Goal: Complete application form

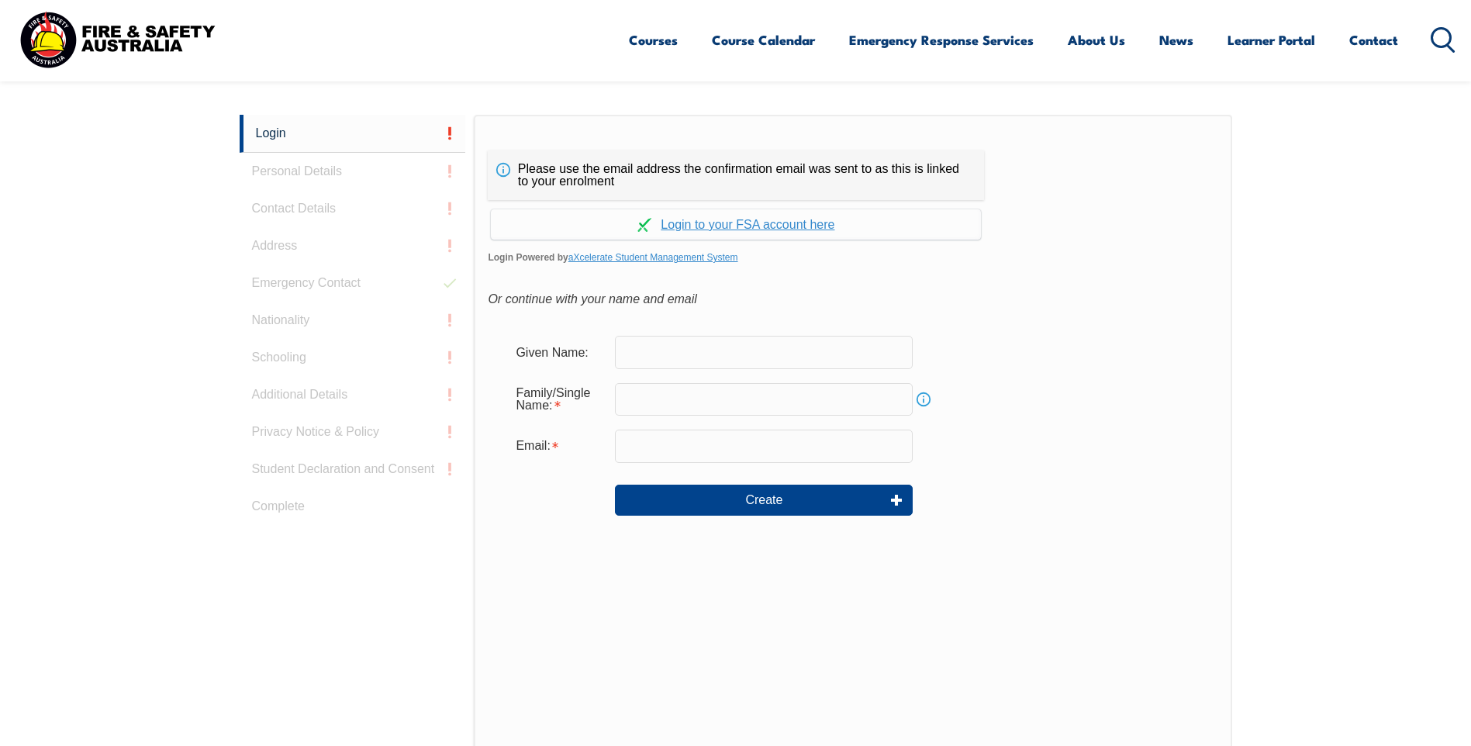
scroll to position [413, 0]
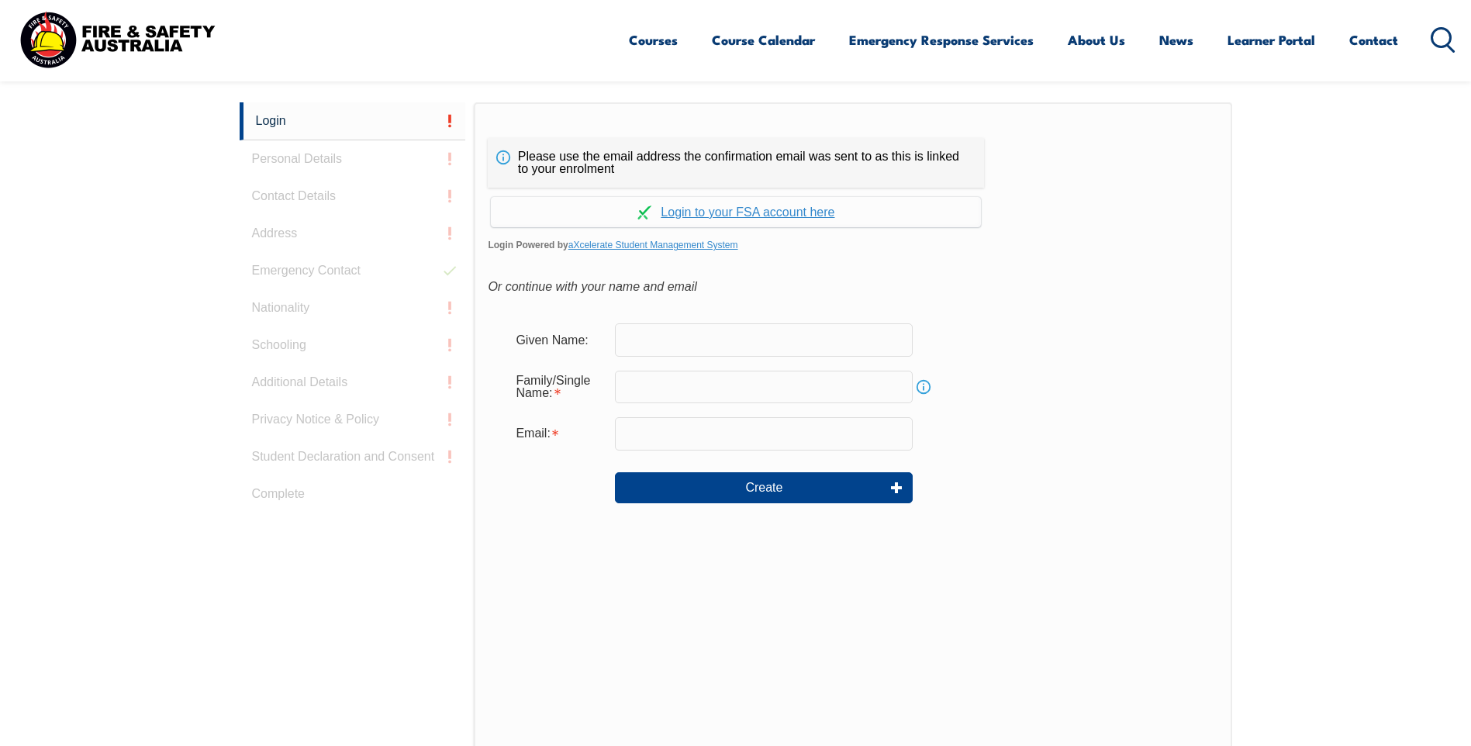
click at [792, 340] on input "text" at bounding box center [764, 339] width 298 height 33
type input "Lachlan"
click at [1129, 386] on div "Family/Single Name: Info" at bounding box center [852, 387] width 699 height 42
click at [811, 396] on input "text" at bounding box center [764, 387] width 298 height 33
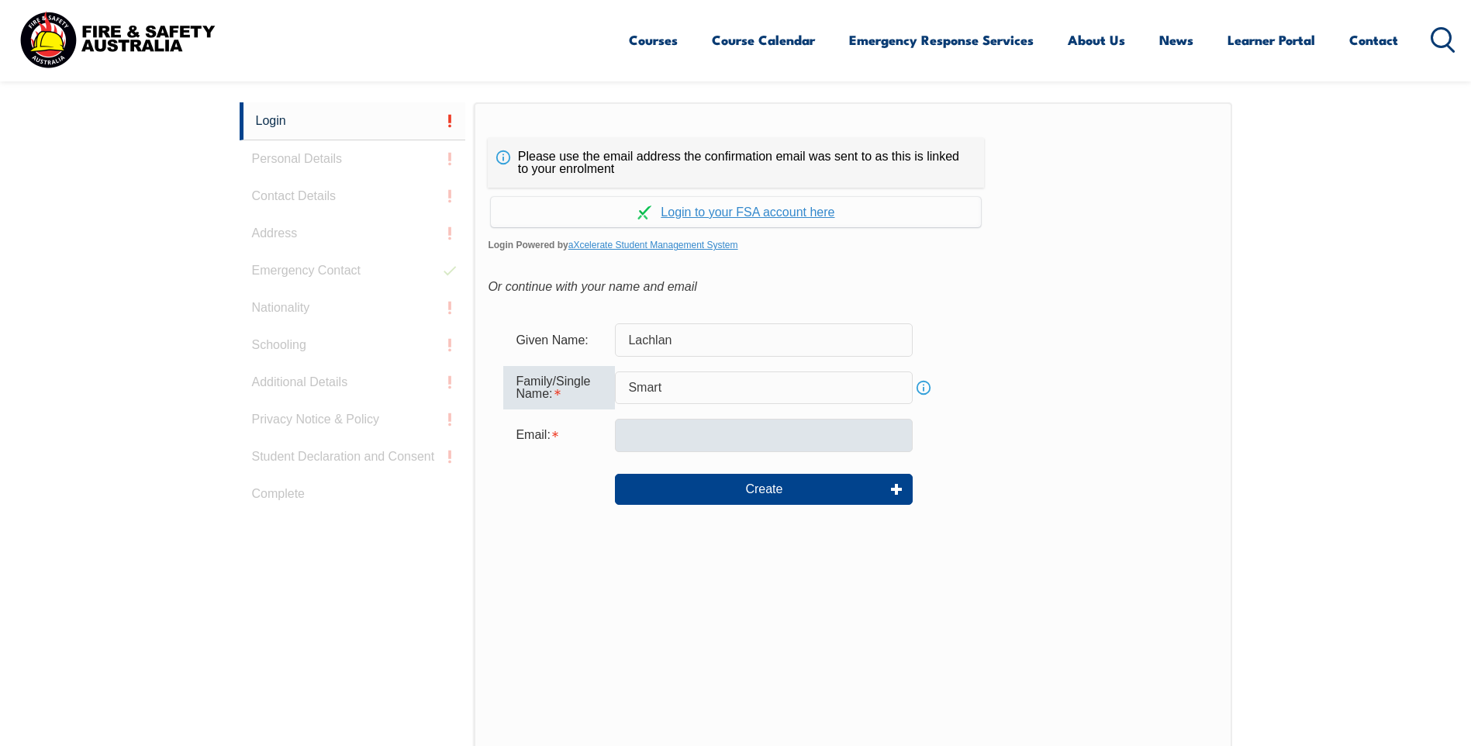
type input "Smart"
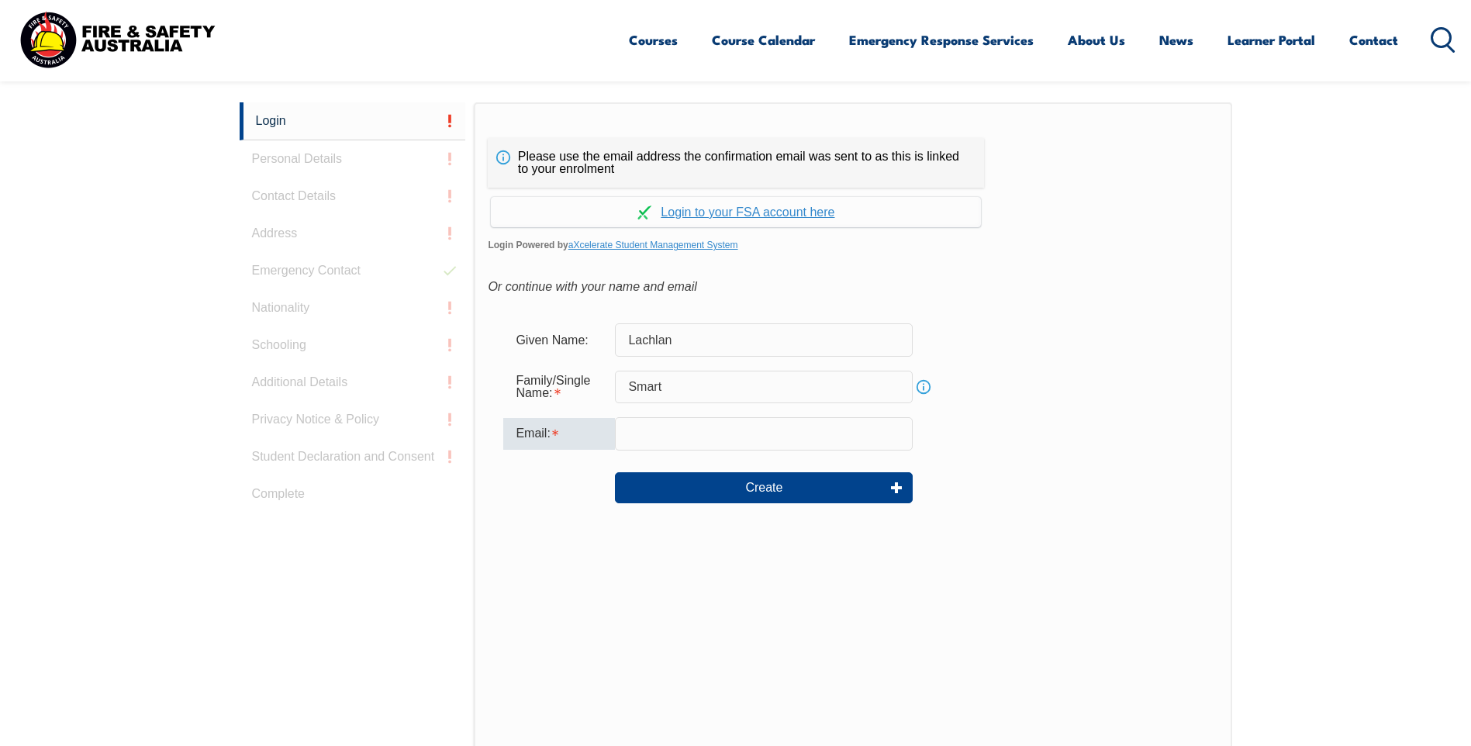
click at [617, 436] on input "email" at bounding box center [764, 433] width 298 height 33
type input "l.smart@johnsontiles.com.au"
click at [701, 218] on link "Continue with aXcelerate" at bounding box center [736, 212] width 490 height 30
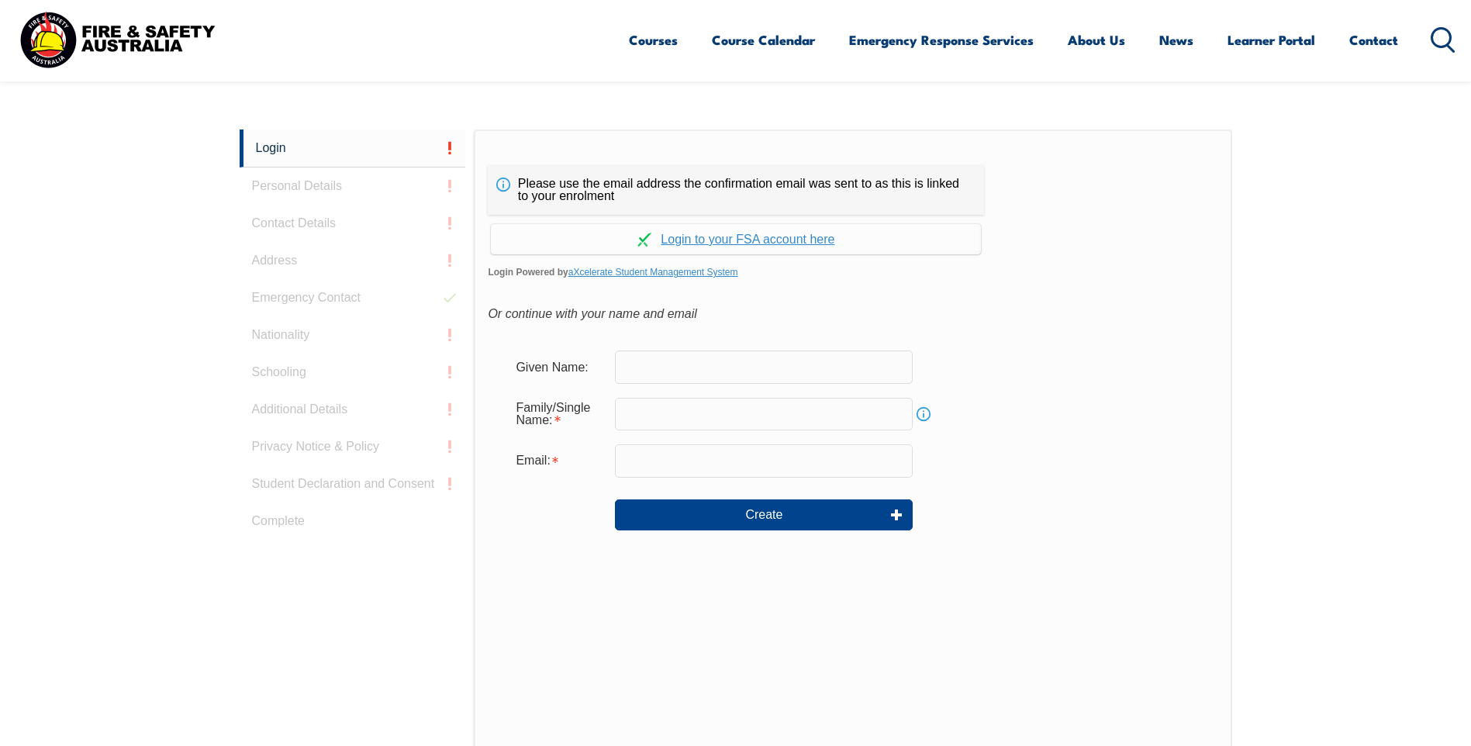
scroll to position [413, 0]
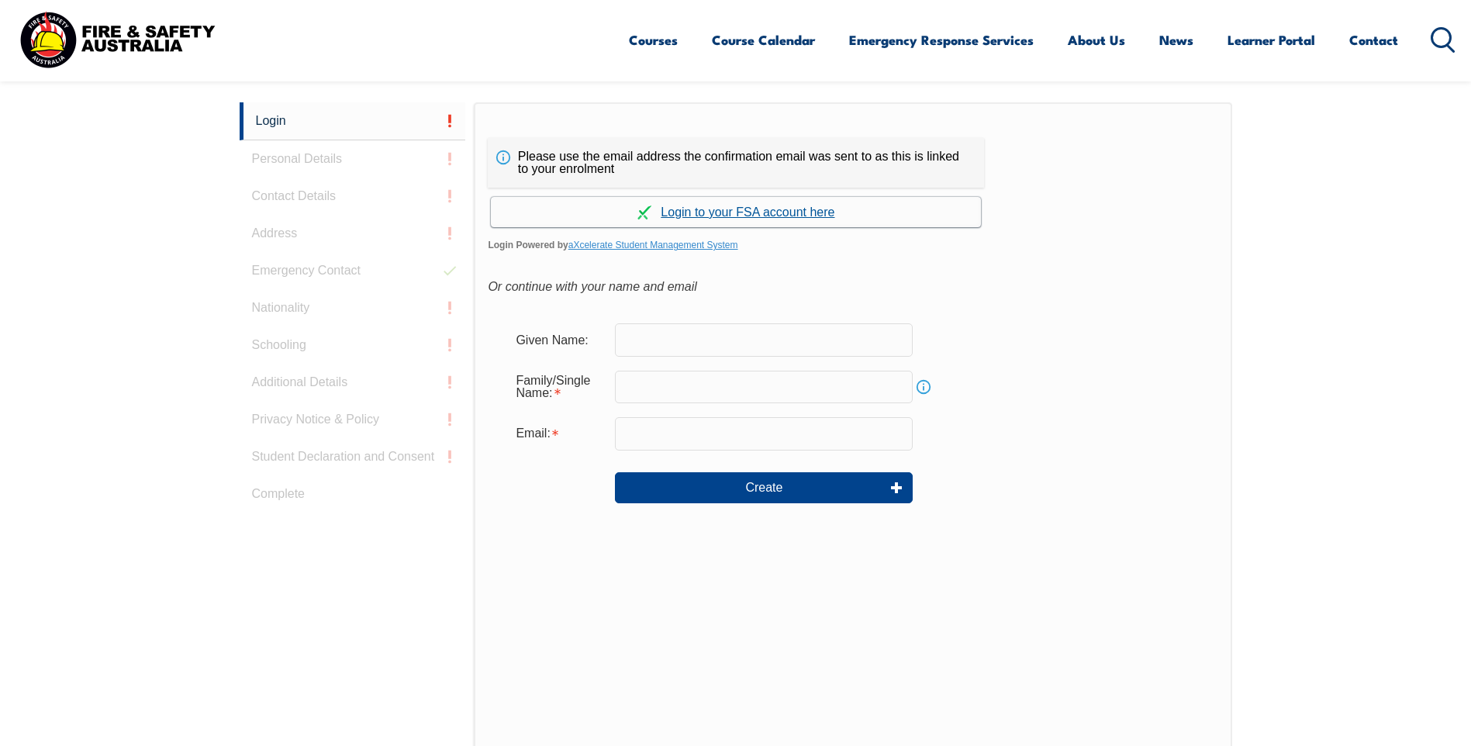
click at [760, 213] on link "Continue with aXcelerate" at bounding box center [736, 212] width 490 height 30
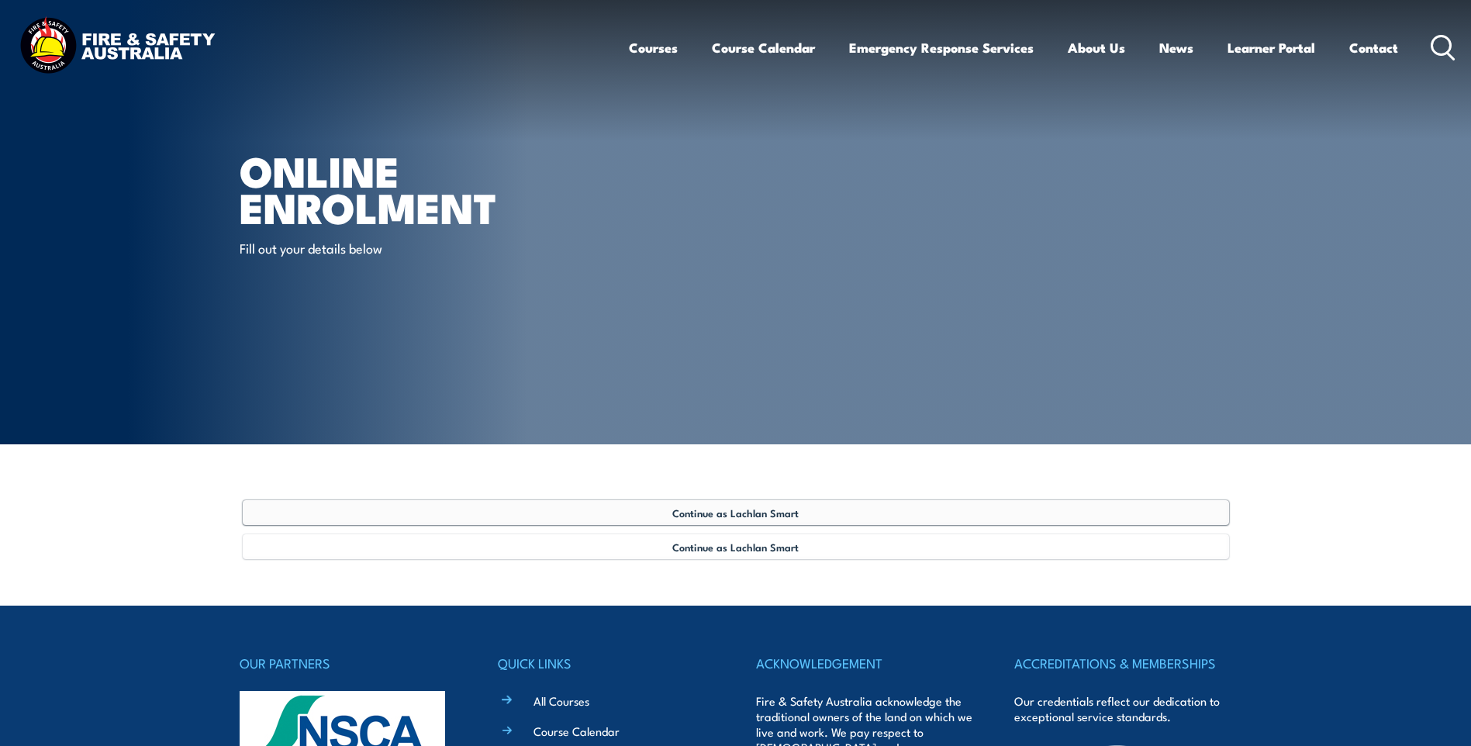
click at [786, 510] on span "Continue as Lachlan Smart" at bounding box center [735, 512] width 126 height 12
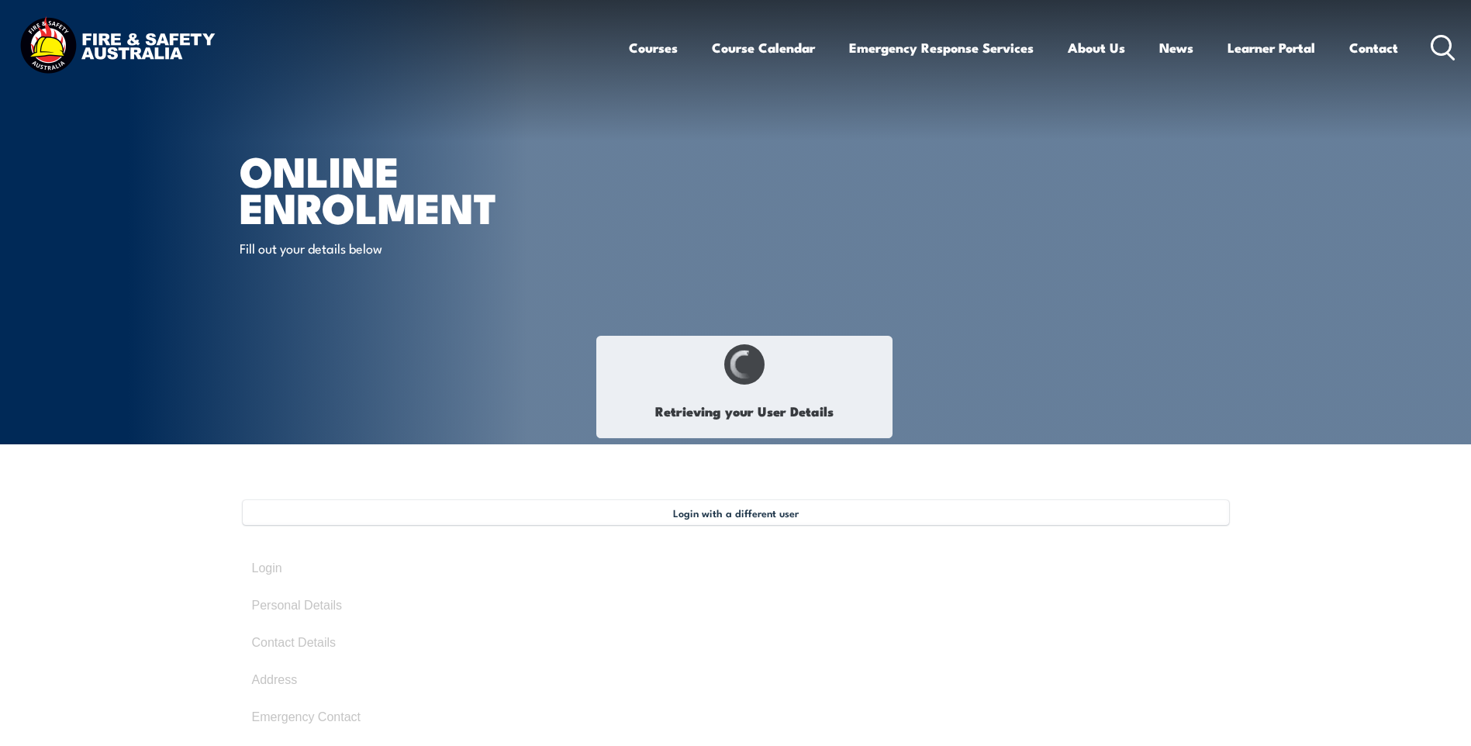
select select "Mr"
type input "Lachlan"
type input "Smart"
type input "July 13, 2000"
type input "BFEQDGMNJM"
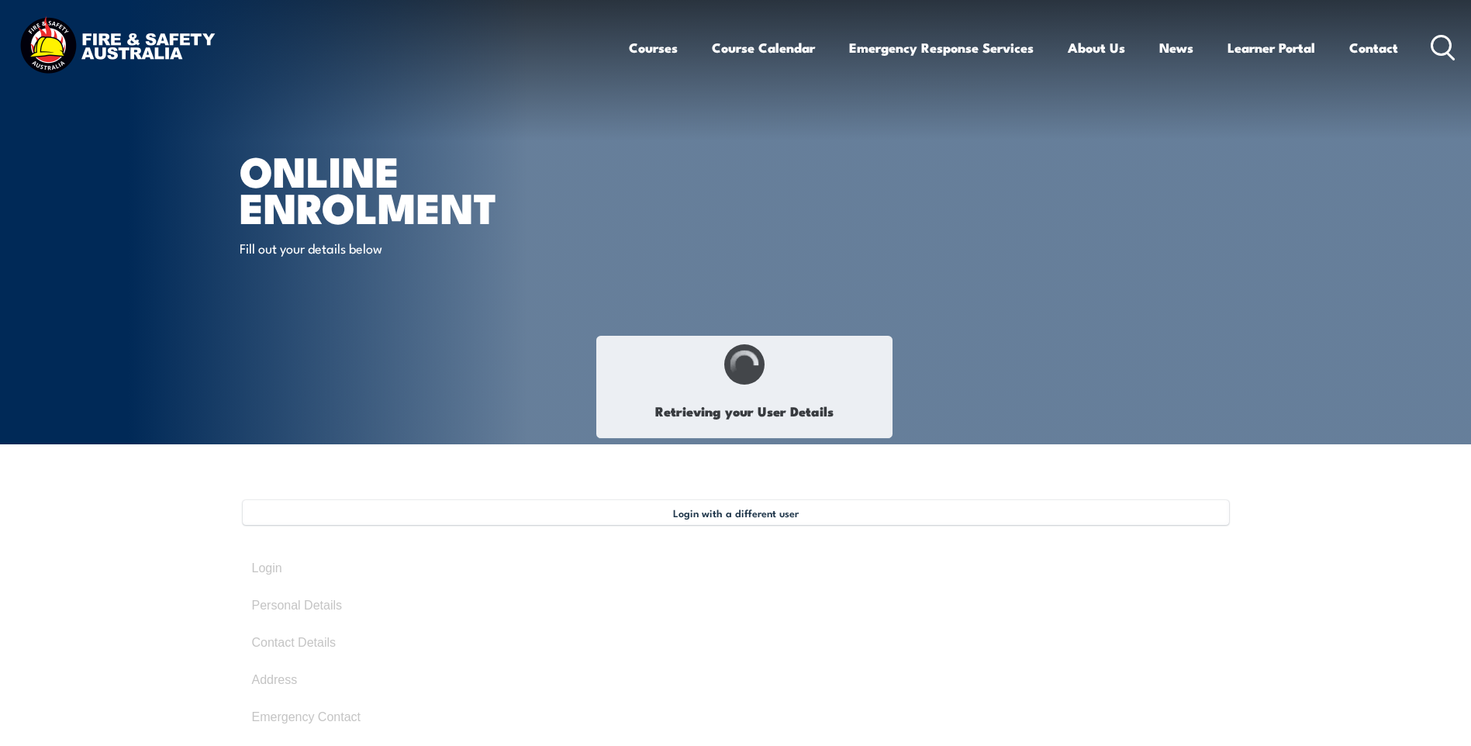
select select "M"
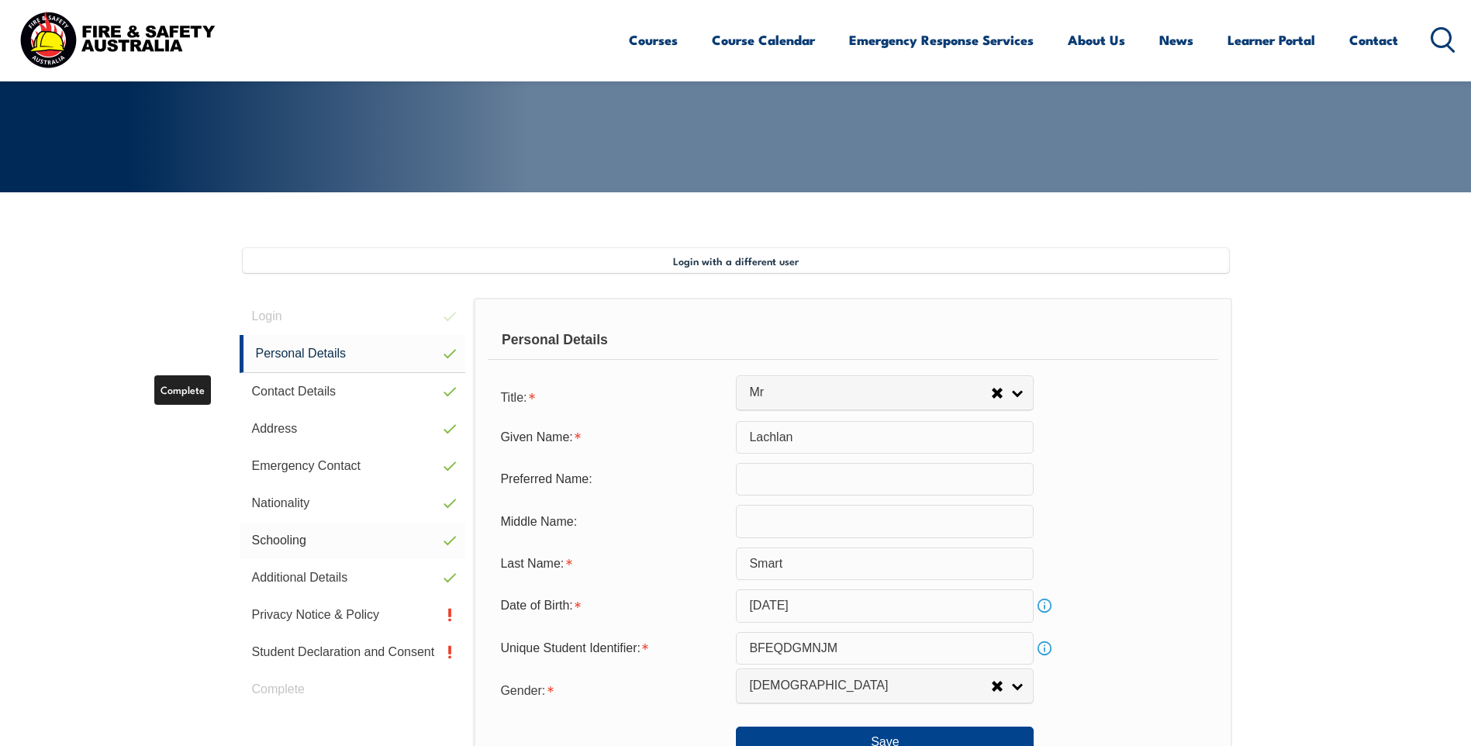
scroll to position [423, 0]
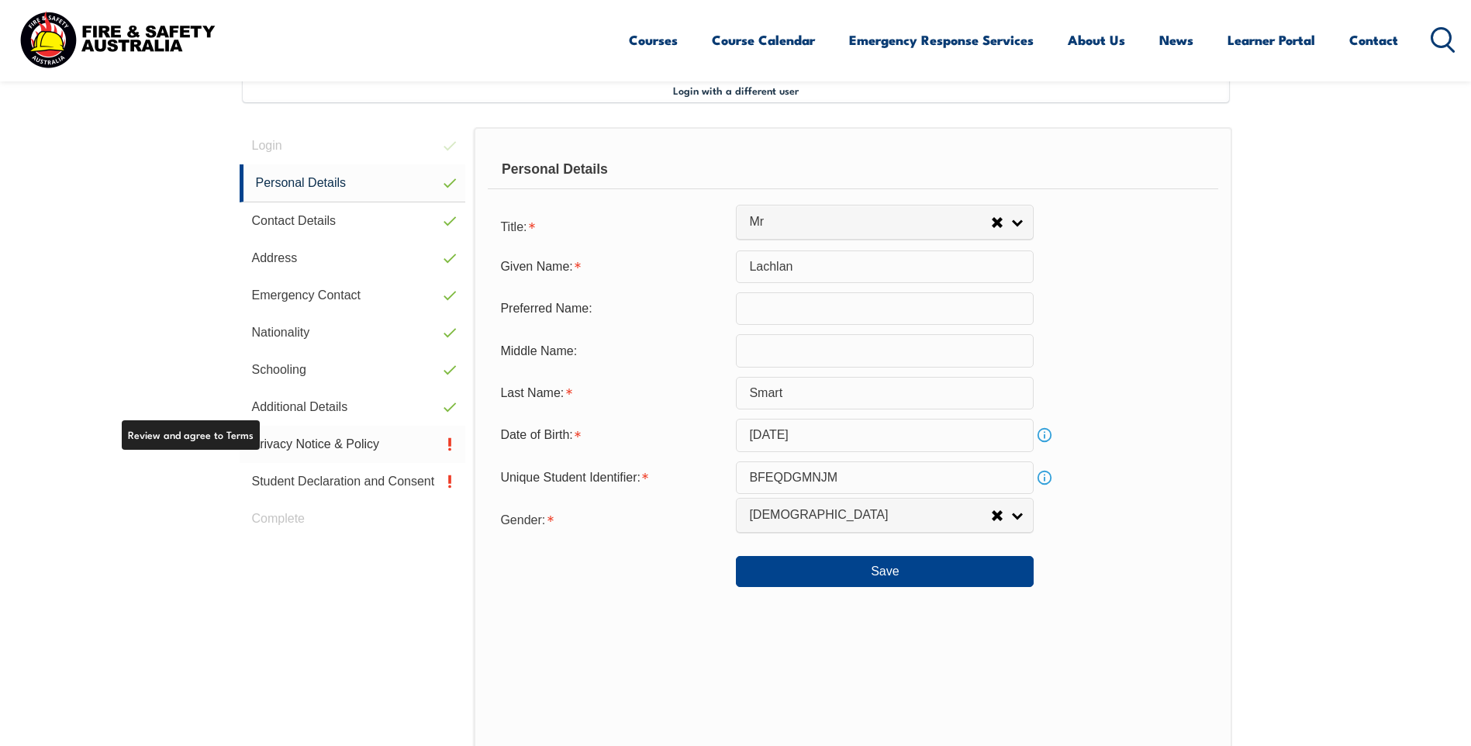
click at [267, 445] on link "Privacy Notice & Policy" at bounding box center [353, 444] width 226 height 37
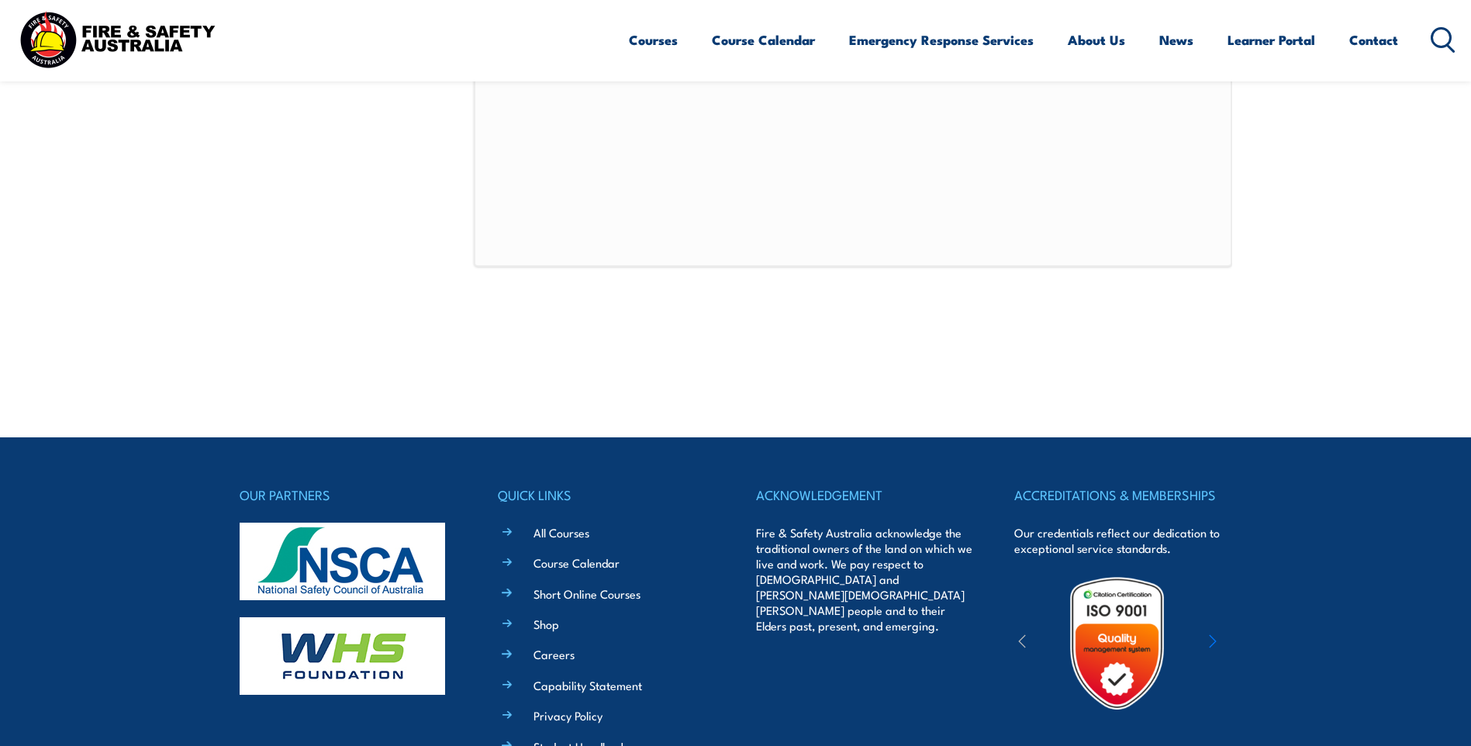
scroll to position [1168, 0]
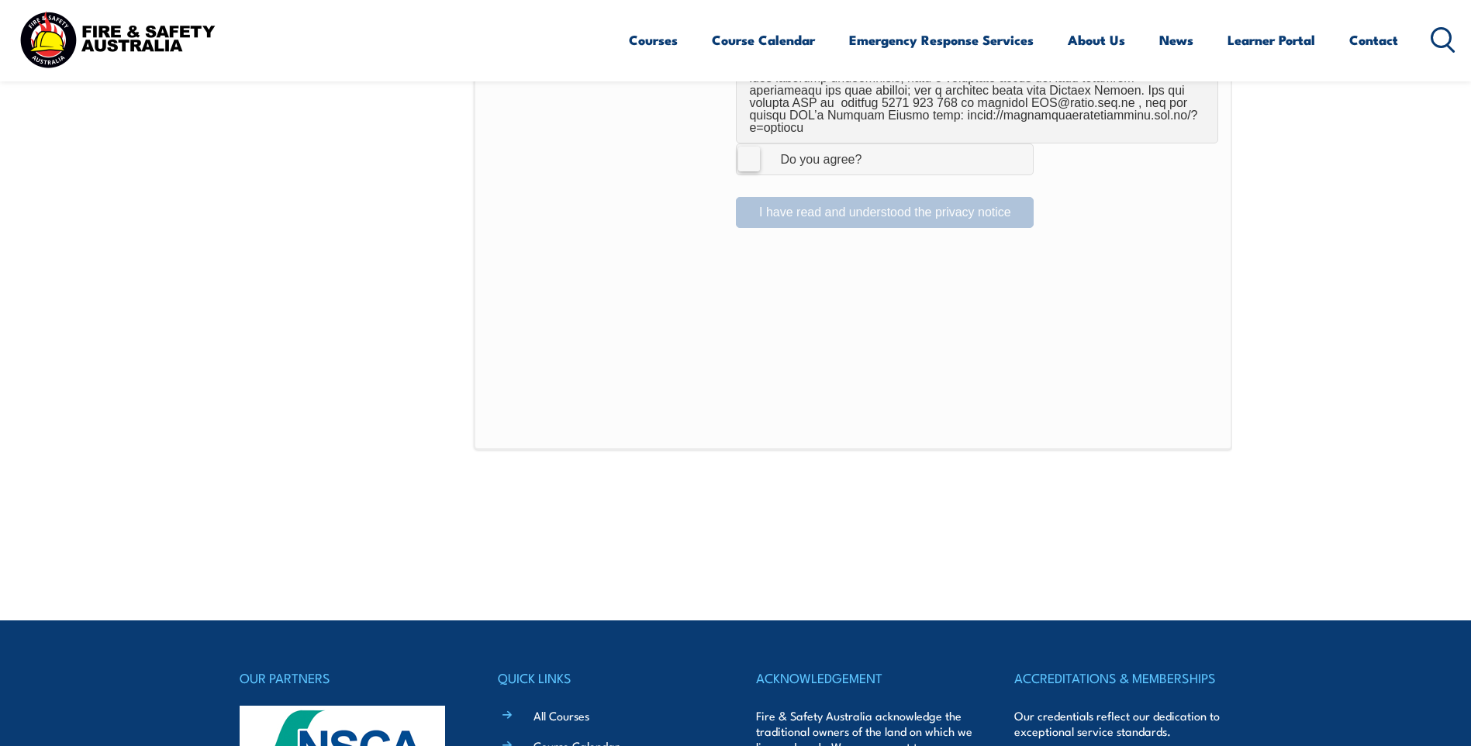
click at [749, 144] on label "I Agree Do you agree?" at bounding box center [885, 158] width 298 height 31
click at [874, 144] on input "I Agree Do you agree?" at bounding box center [887, 158] width 26 height 29
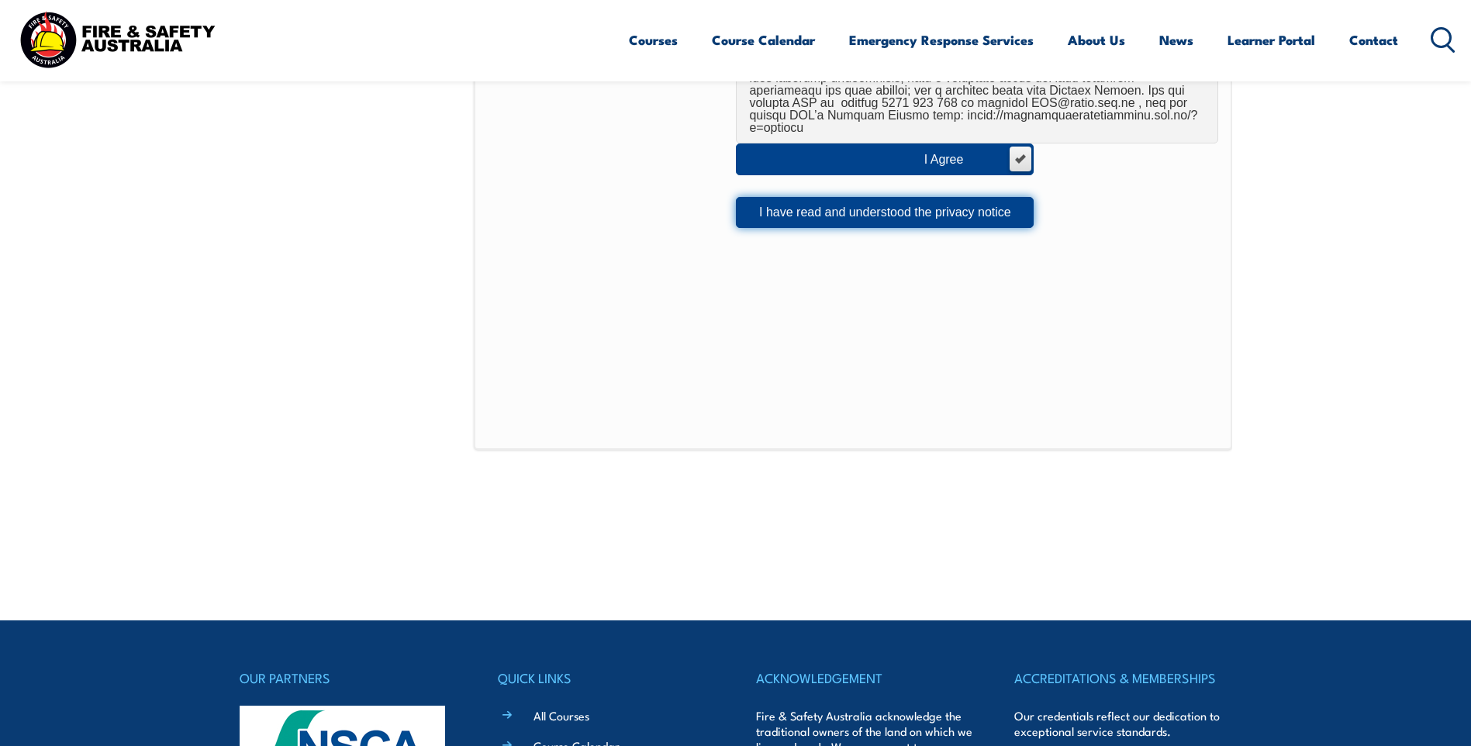
click at [916, 212] on button "I have read and understood the privacy notice" at bounding box center [885, 212] width 298 height 31
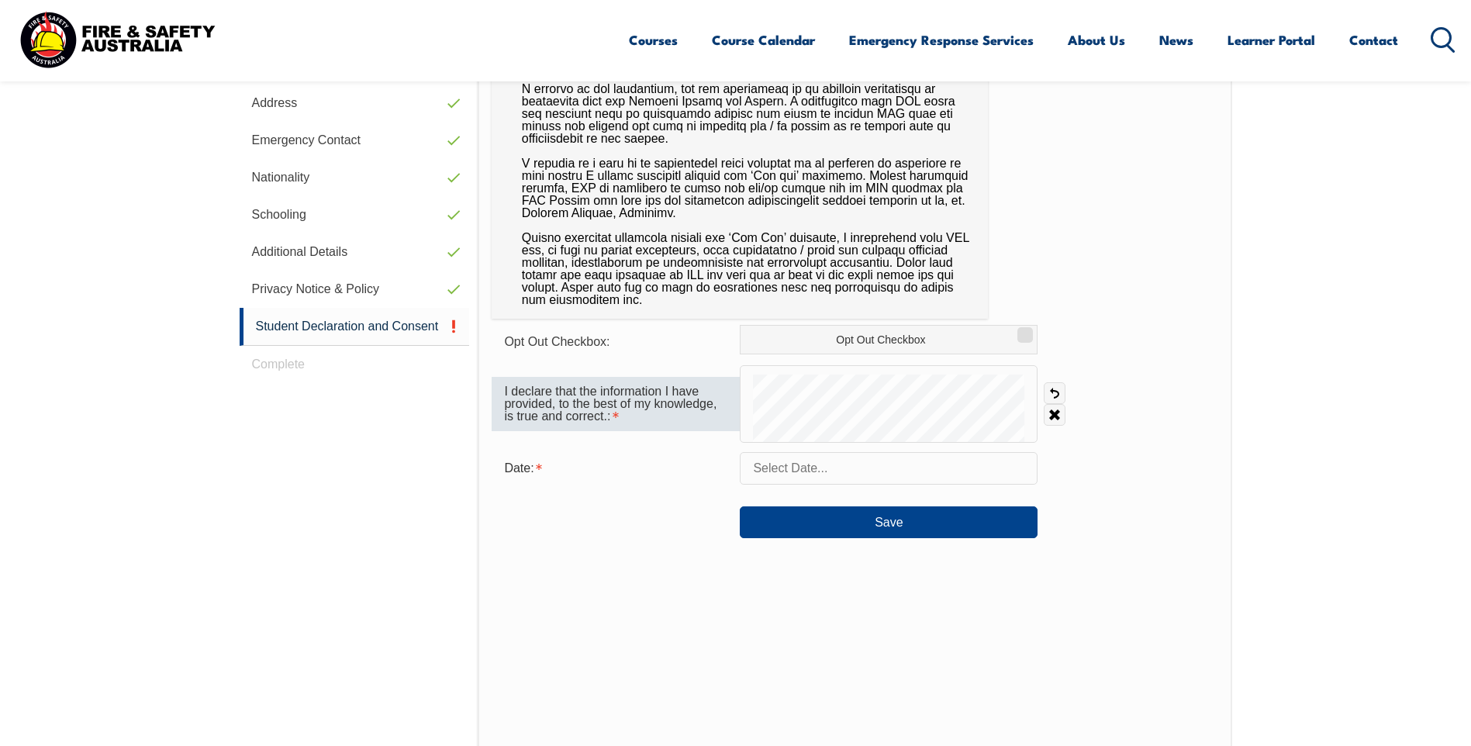
scroll to position [578, 0]
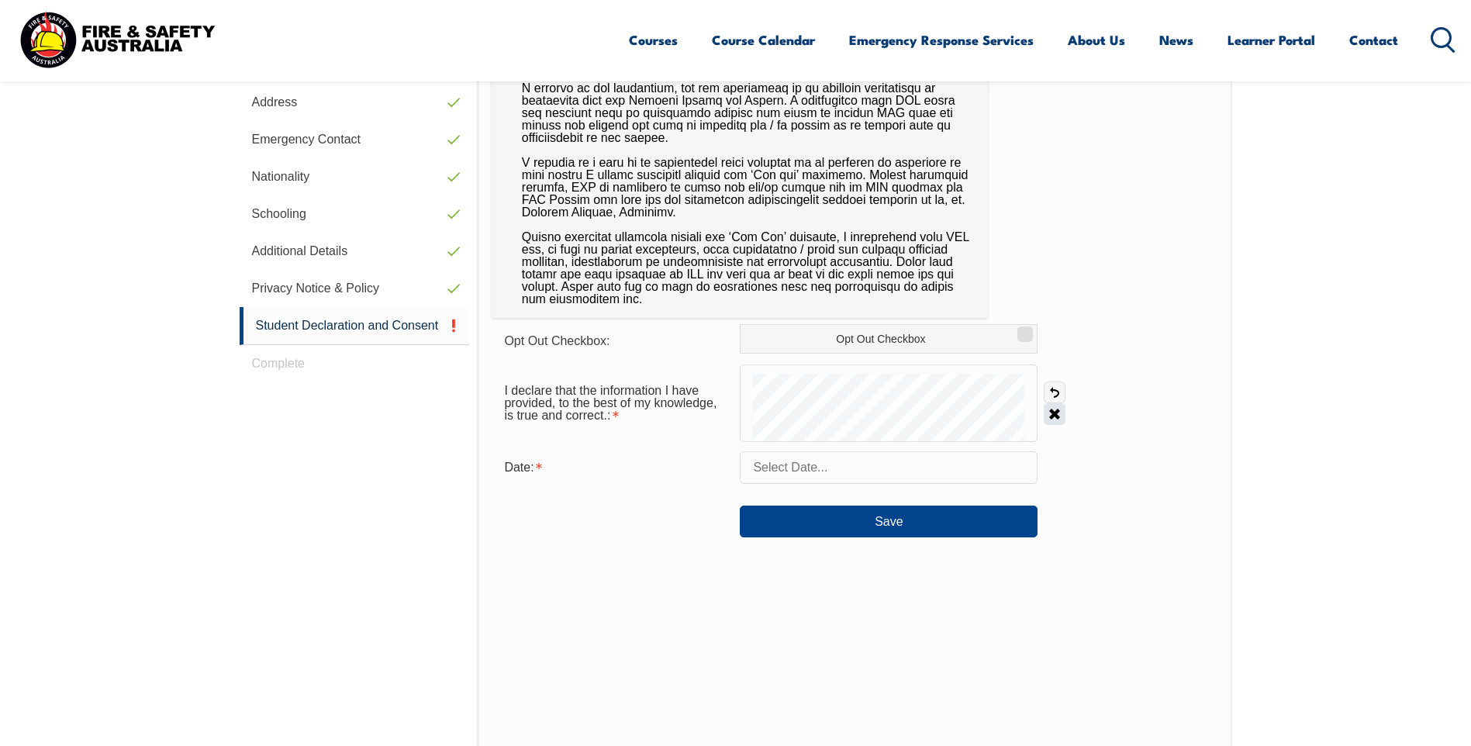
click at [1057, 414] on link "Clear" at bounding box center [1055, 414] width 22 height 22
click at [826, 474] on input "text" at bounding box center [889, 467] width 298 height 33
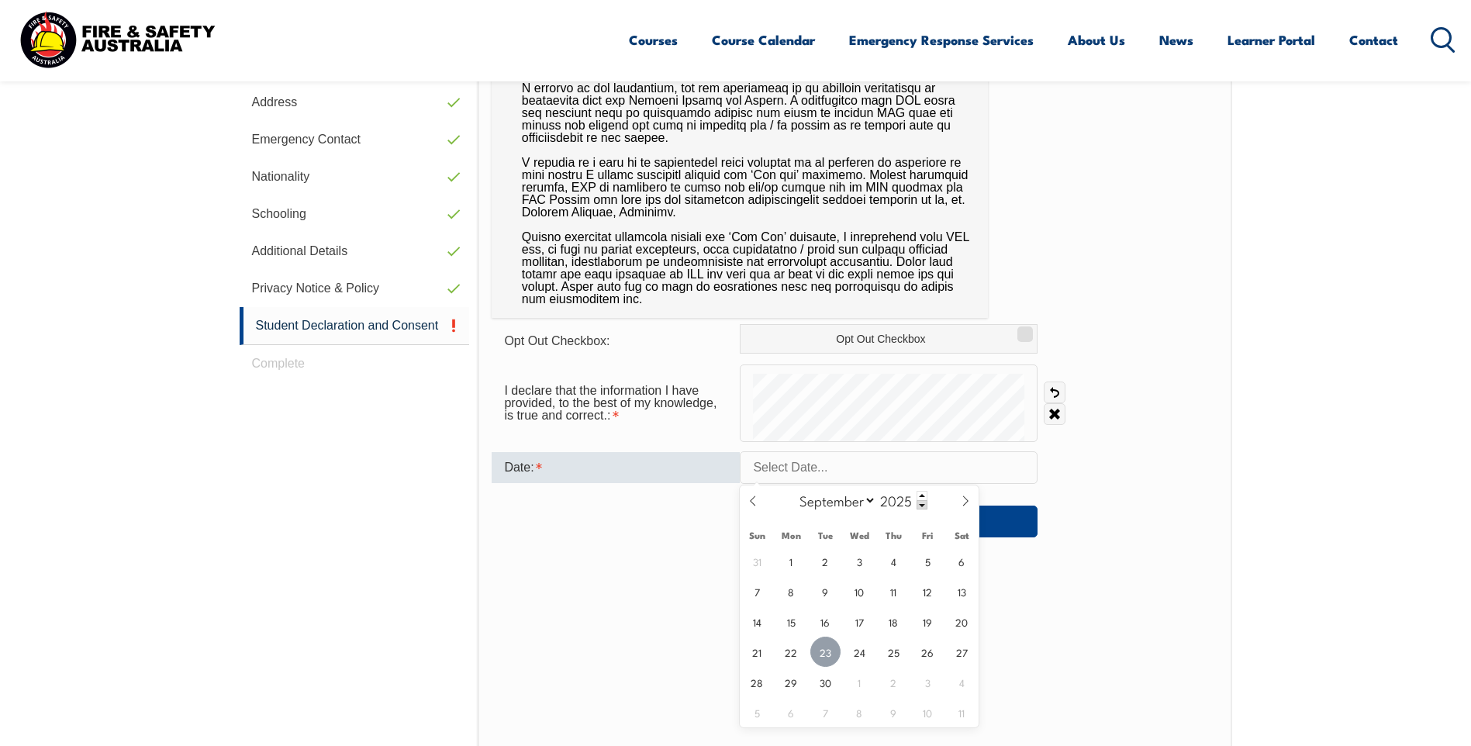
click at [813, 656] on span "23" at bounding box center [825, 652] width 30 height 30
type input "September 23, 2025"
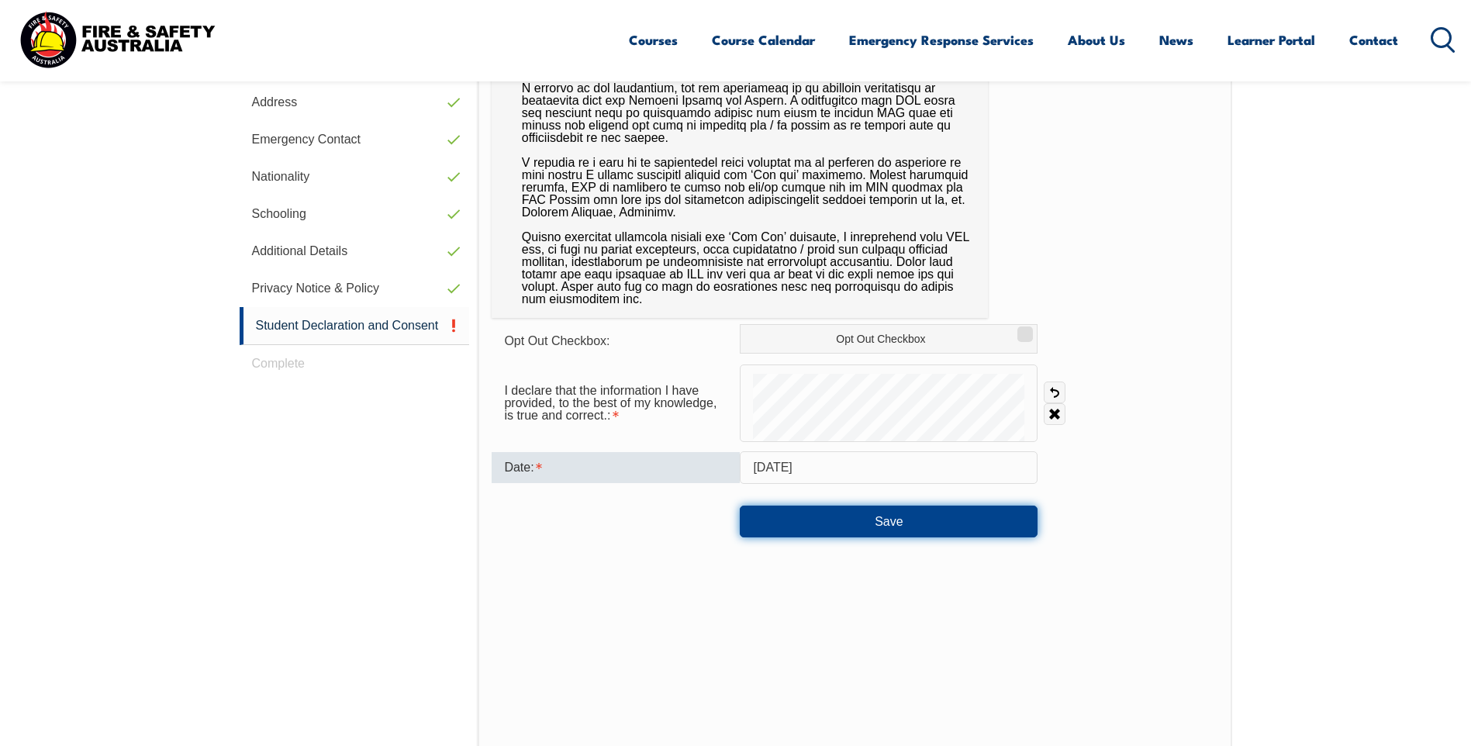
click at [826, 531] on button "Save" at bounding box center [889, 520] width 298 height 31
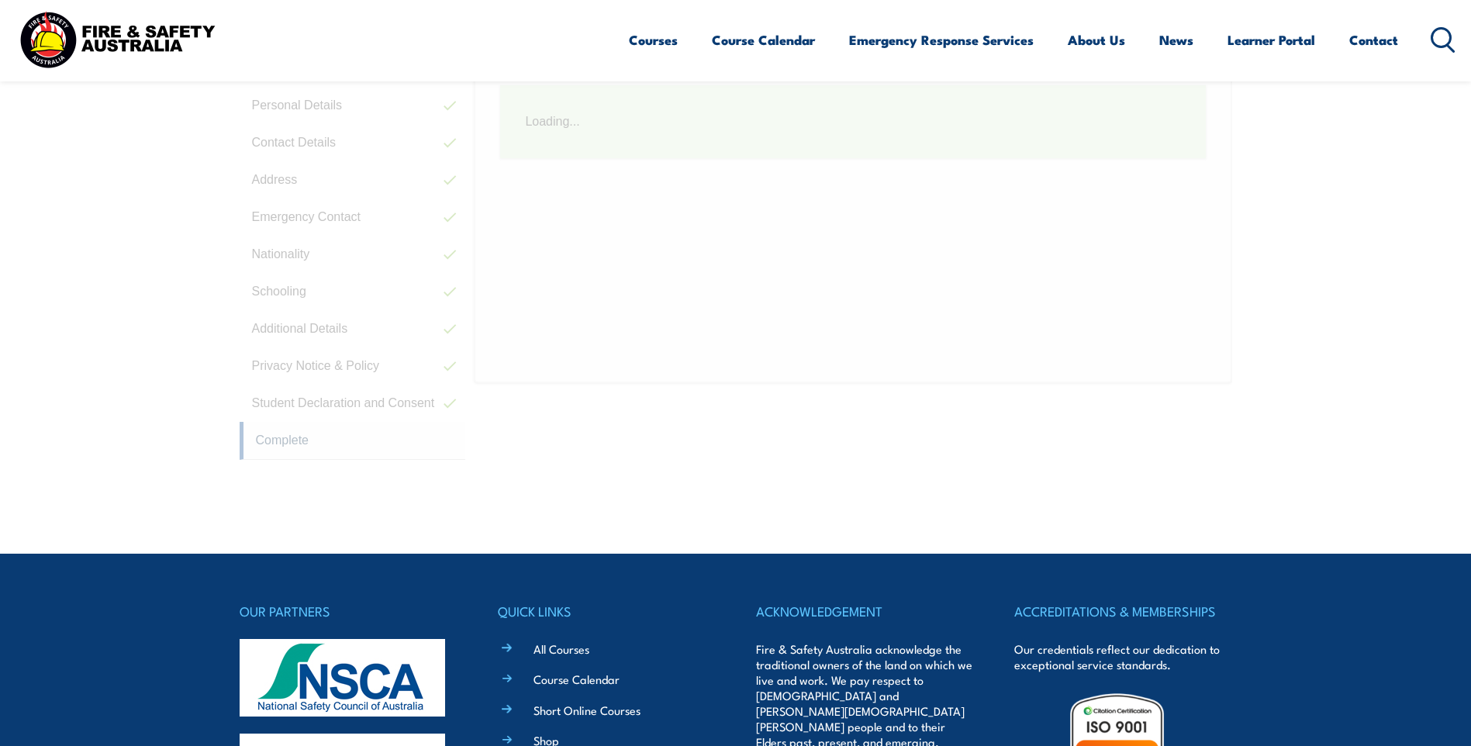
scroll to position [423, 0]
